Goal: Use online tool/utility: Utilize a website feature to perform a specific function

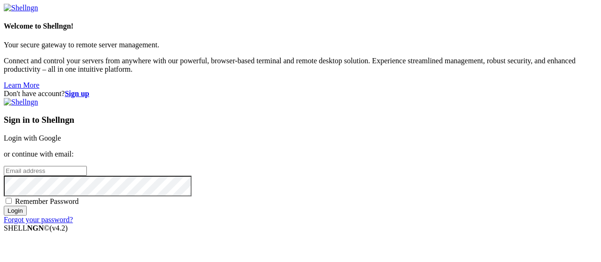
click at [61, 134] on link "Login with Google" at bounding box center [32, 138] width 57 height 8
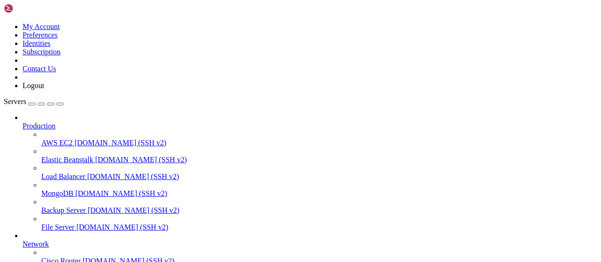
scroll to position [191, 0]
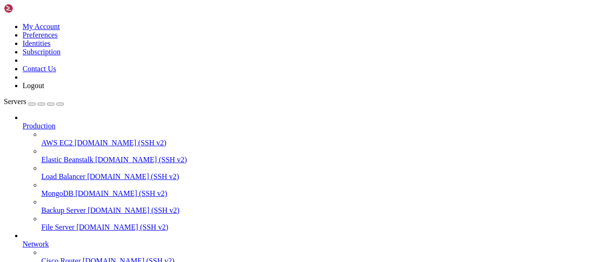
drag, startPoint x: 134, startPoint y: 584, endPoint x: 119, endPoint y: 622, distance: 41.0
